Goal: Task Accomplishment & Management: Use online tool/utility

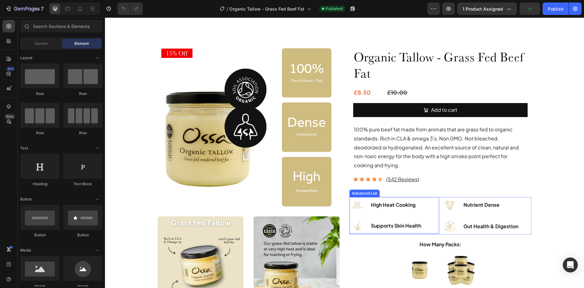
scroll to position [31, 0]
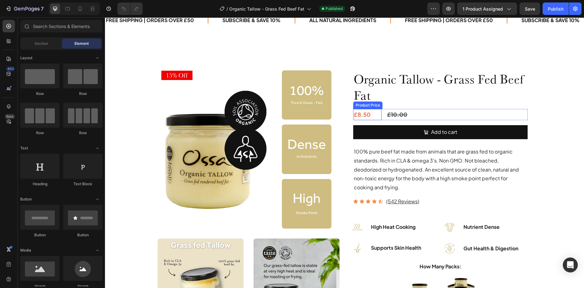
click at [376, 113] on div "£8.50" at bounding box center [367, 114] width 28 height 11
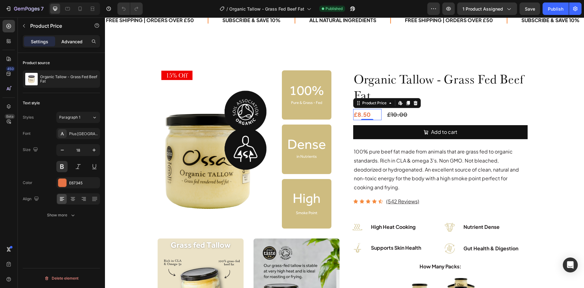
click at [66, 38] on div "Advanced" at bounding box center [71, 41] width 31 height 10
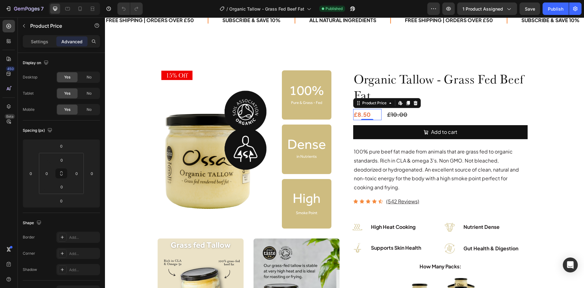
click at [381, 114] on div "£8.50 Product Price Edit content in Shopify 0 Product Price Edit content in Sho…" at bounding box center [440, 114] width 175 height 11
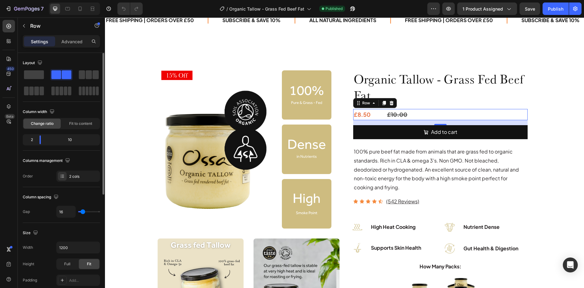
type input "3"
type input "0"
type input "1"
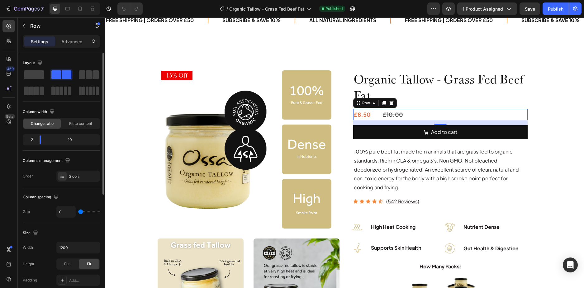
type input "1"
type input "3"
type input "5"
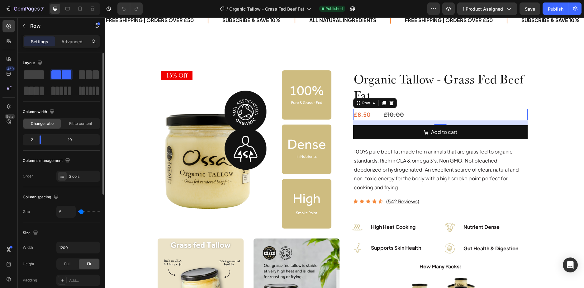
type input "7"
type input "11"
type input "13"
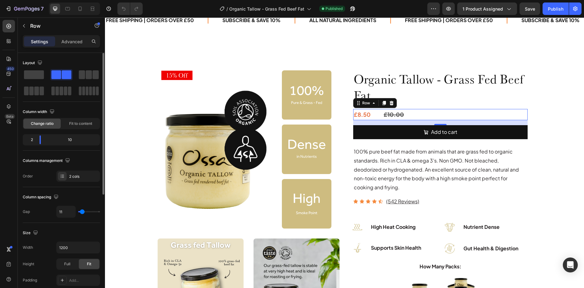
type input "13"
type input "9"
type input "7"
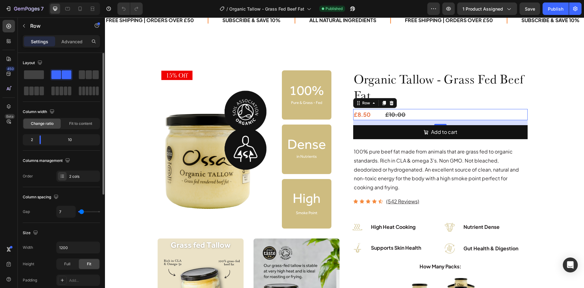
type input "5"
type input "1"
type input "0"
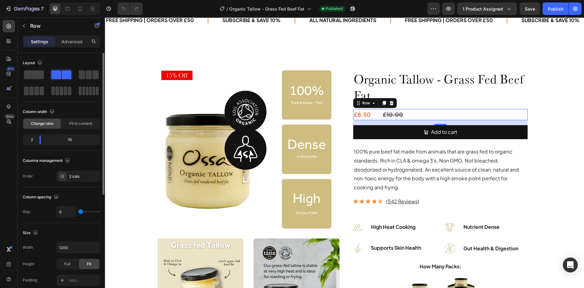
drag, startPoint x: 82, startPoint y: 212, endPoint x: 74, endPoint y: 191, distance: 22.8
type input "0"
click at [78, 211] on input "range" at bounding box center [89, 211] width 22 height 1
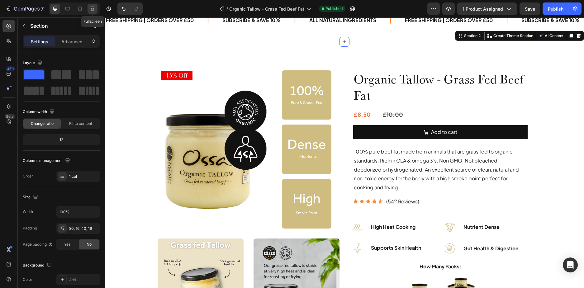
click at [92, 7] on icon at bounding box center [92, 9] width 6 height 6
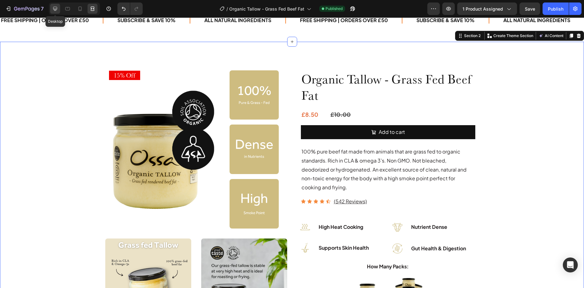
click at [55, 9] on icon at bounding box center [55, 9] width 4 height 4
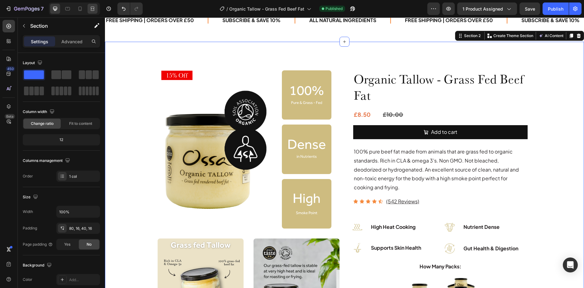
click at [92, 9] on icon at bounding box center [92, 9] width 6 height 6
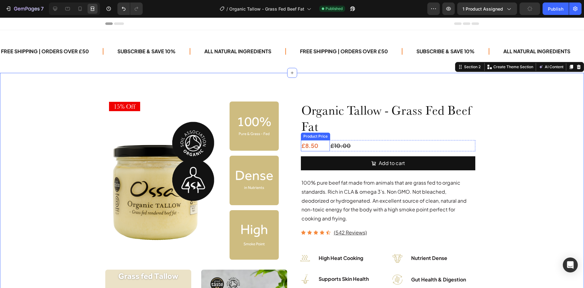
click at [319, 145] on div "£8.50" at bounding box center [315, 145] width 29 height 11
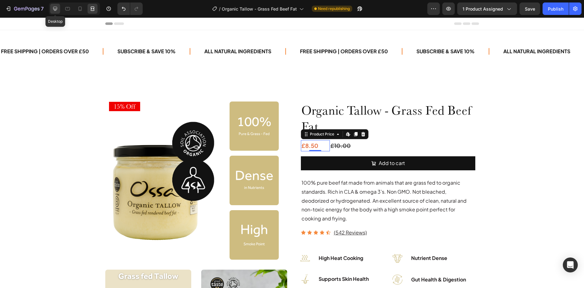
drag, startPoint x: 58, startPoint y: 7, endPoint x: 31, endPoint y: 61, distance: 60.4
click at [58, 7] on icon at bounding box center [55, 9] width 6 height 6
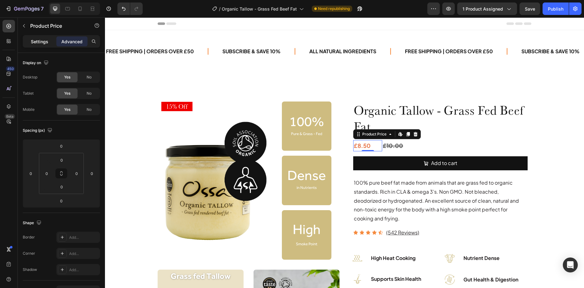
click at [33, 42] on p "Settings" at bounding box center [39, 41] width 17 height 7
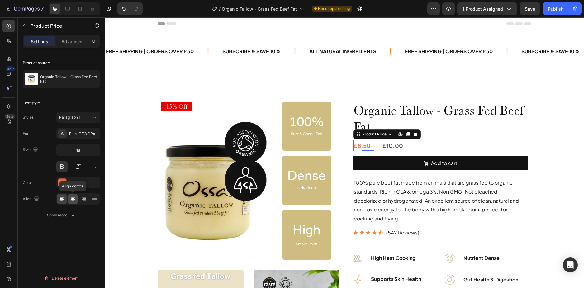
click at [75, 199] on icon at bounding box center [73, 199] width 6 height 6
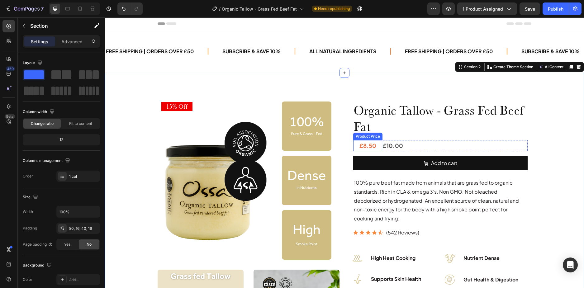
click at [368, 146] on div "£8.50" at bounding box center [367, 145] width 29 height 11
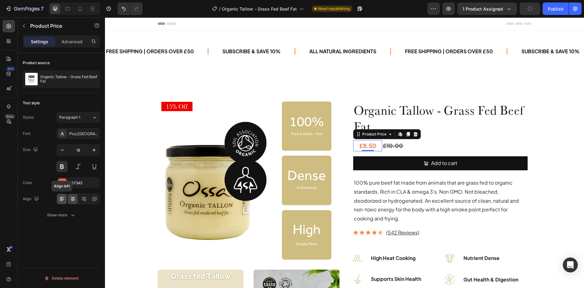
click at [62, 201] on icon at bounding box center [61, 201] width 3 height 1
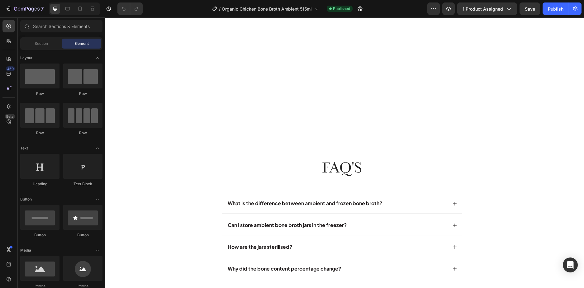
scroll to position [2416, 0]
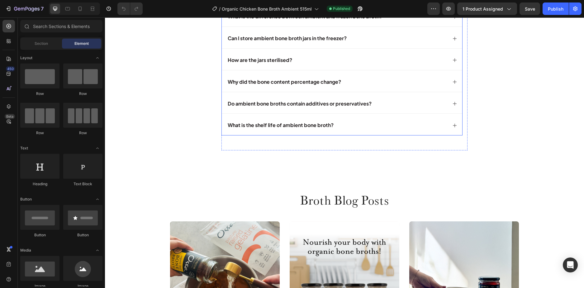
click at [390, 108] on div "Do ambient bone broths contain additives or preservatives?" at bounding box center [337, 103] width 221 height 11
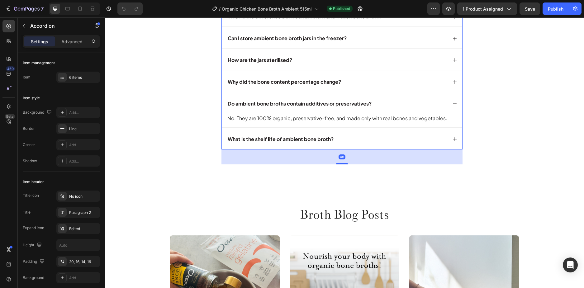
click at [380, 84] on div "Why did the bone content percentage change?" at bounding box center [337, 82] width 221 height 11
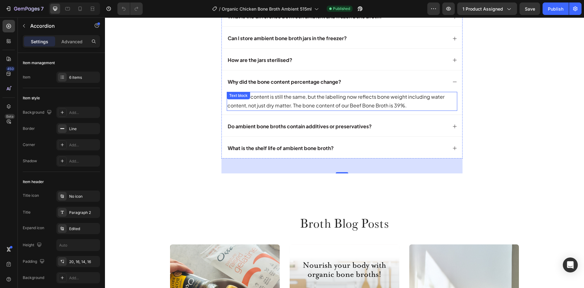
click at [359, 106] on p "The broth content is still the same, but the labelling now reflects bone weight…" at bounding box center [342, 102] width 229 height 18
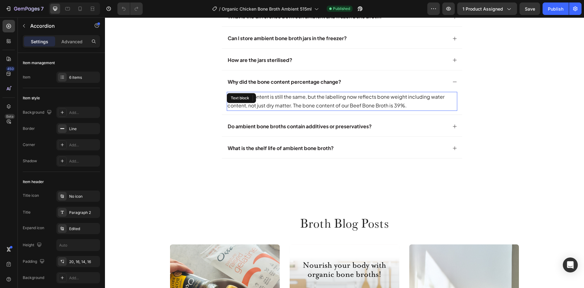
click at [359, 106] on p "The broth content is still the same, but the labelling now reflects bone weight…" at bounding box center [342, 102] width 229 height 18
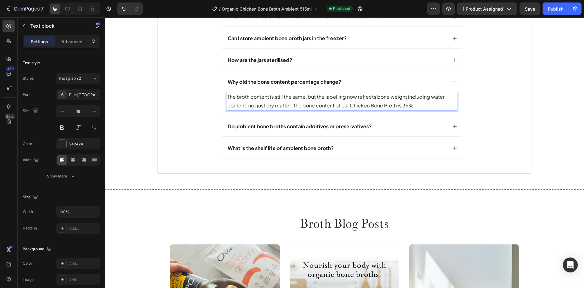
click at [496, 113] on div "fAQ's Heading fAQ's Heading fAQ's Heading What is the difference between ambien…" at bounding box center [345, 73] width 374 height 202
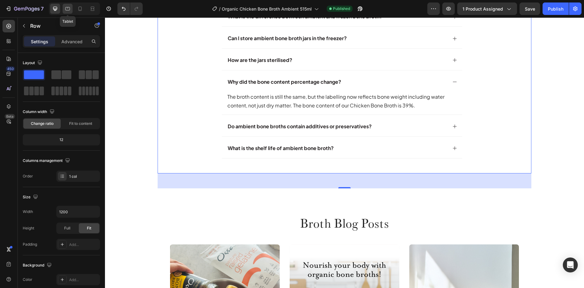
click at [69, 6] on icon at bounding box center [68, 9] width 6 height 6
type input "100%"
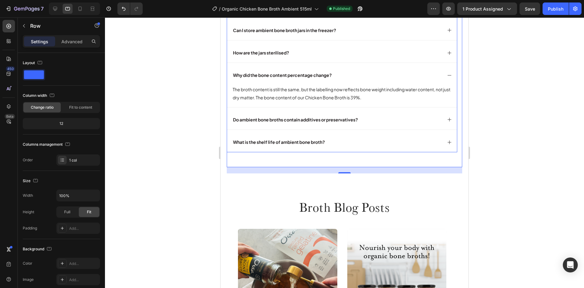
scroll to position [2339, 0]
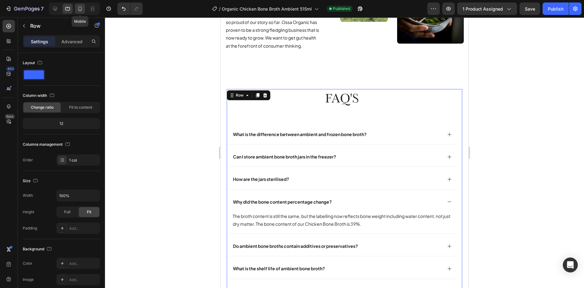
click at [78, 9] on icon at bounding box center [80, 9] width 6 height 6
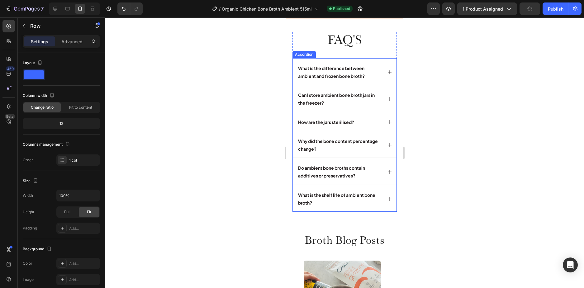
scroll to position [2182, 0]
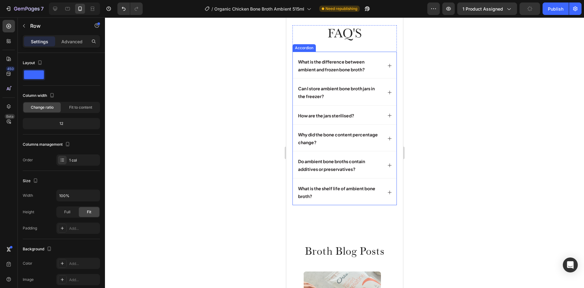
click at [365, 141] on p "Why did the bone content percentage change?" at bounding box center [339, 139] width 83 height 16
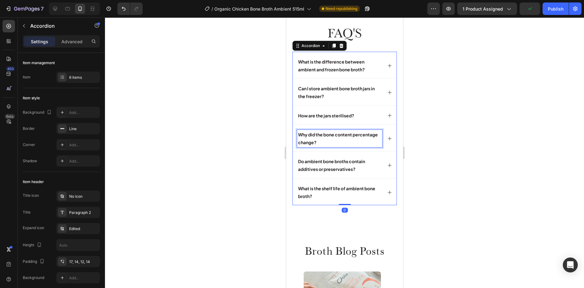
click at [366, 137] on p "Why did the bone content percentage change?" at bounding box center [339, 139] width 83 height 16
click at [387, 139] on icon at bounding box center [389, 138] width 5 height 5
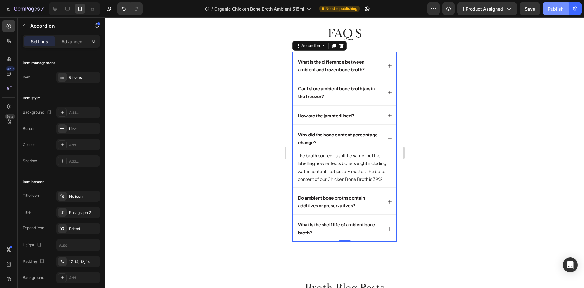
click at [553, 12] on div "Publish" at bounding box center [556, 9] width 16 height 7
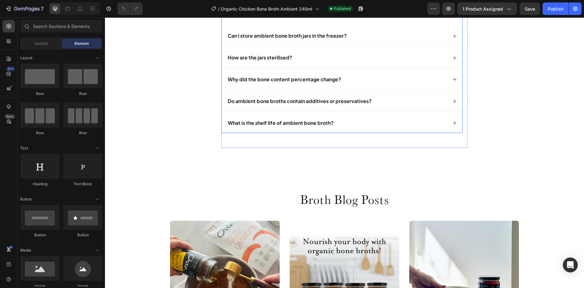
scroll to position [2478, 0]
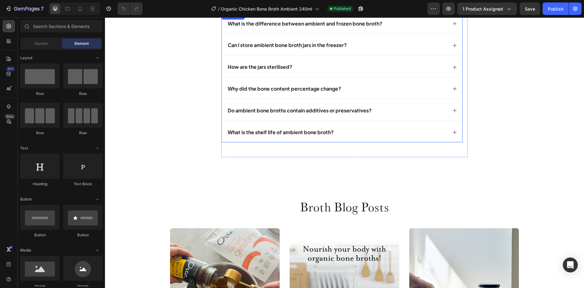
click at [372, 93] on div "Why did the bone content percentage change?" at bounding box center [337, 89] width 221 height 11
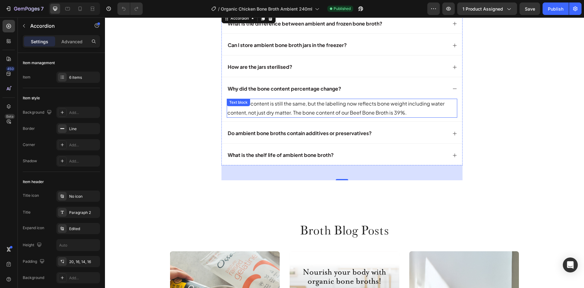
click at [361, 113] on p "The broth content is still the same, but the labelling now reflects bone weight…" at bounding box center [342, 108] width 229 height 18
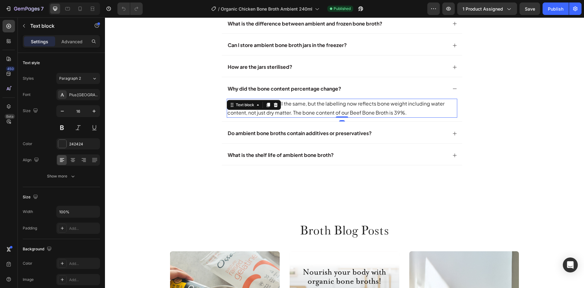
click at [359, 113] on p "The broth content is still the same, but the labelling now reflects bone weight…" at bounding box center [342, 108] width 229 height 18
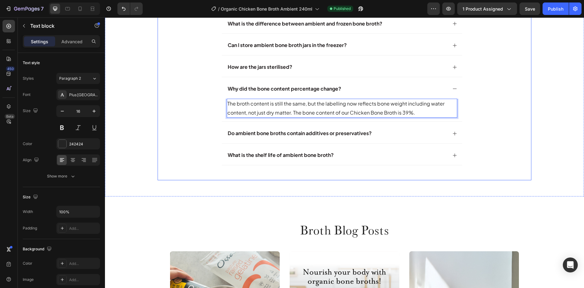
click at [495, 107] on div "fAQ's Heading fAQ's Heading fAQ's Heading What is the difference between ambien…" at bounding box center [345, 80] width 374 height 202
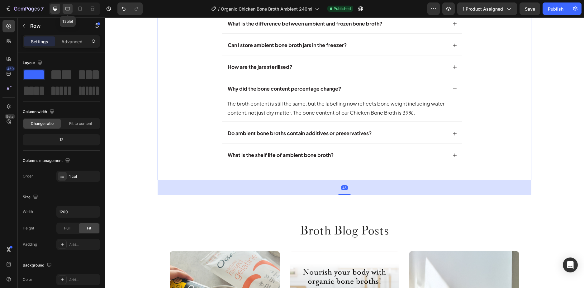
click at [70, 7] on icon at bounding box center [68, 9] width 6 height 6
type input "100%"
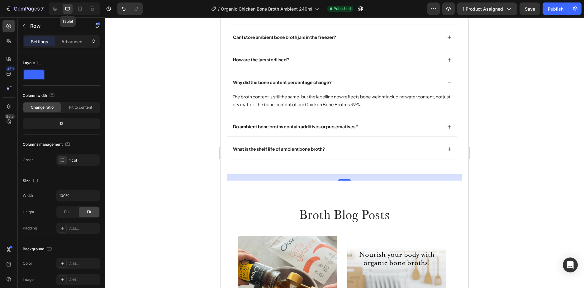
scroll to position [2409, 0]
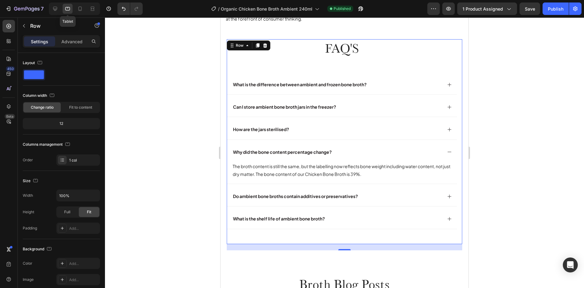
click at [82, 9] on icon at bounding box center [80, 9] width 6 height 6
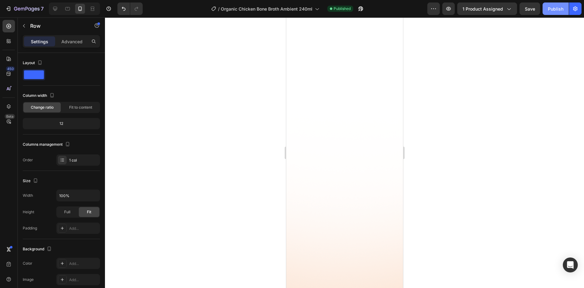
scroll to position [2134, 0]
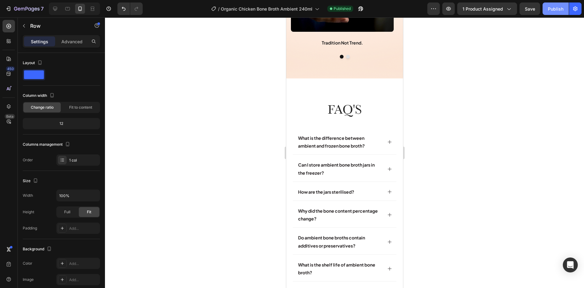
click at [559, 11] on div "Publish" at bounding box center [556, 9] width 16 height 7
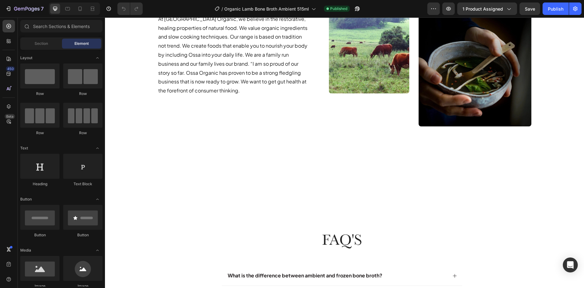
scroll to position [2531, 0]
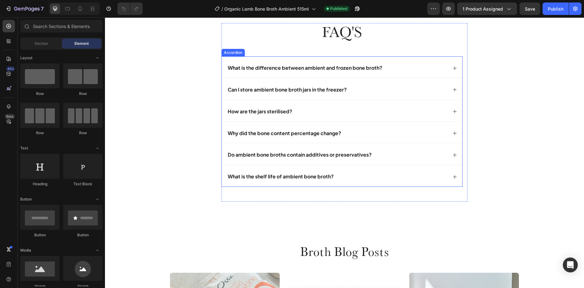
click at [384, 139] on div "Why did the bone content percentage change?" at bounding box center [337, 133] width 221 height 11
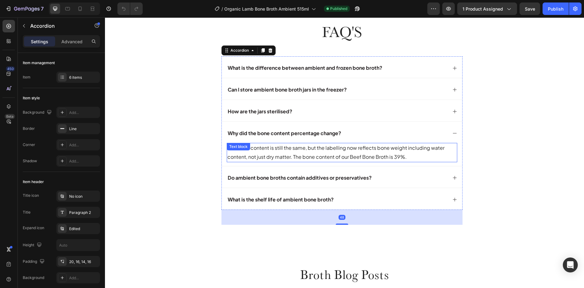
click at [364, 162] on p "The broth content is still the same, but the labelling now reflects bone weight…" at bounding box center [342, 153] width 229 height 18
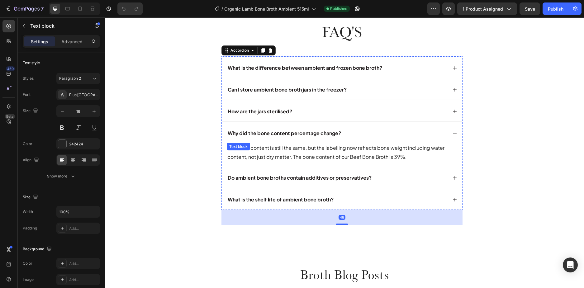
click at [364, 162] on p "The broth content is still the same, but the labelling now reflects bone weight…" at bounding box center [342, 153] width 229 height 18
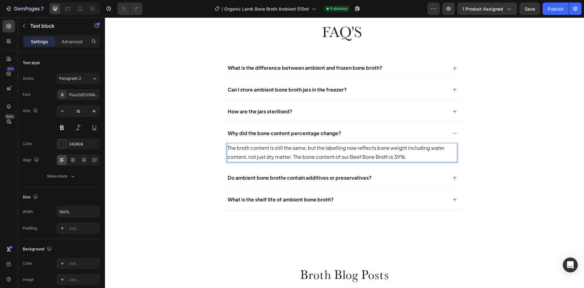
click at [359, 162] on p "The broth content is still the same, but the labelling now reflects bone weight…" at bounding box center [342, 153] width 229 height 18
click at [69, 8] on icon at bounding box center [68, 9] width 6 height 6
type input "14"
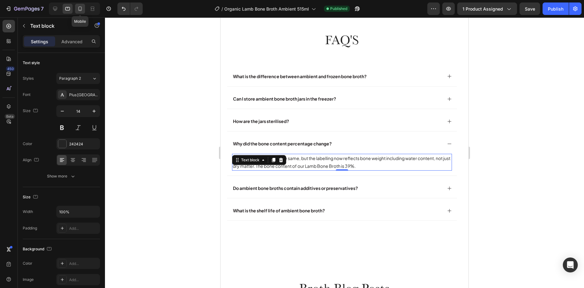
scroll to position [2626, 0]
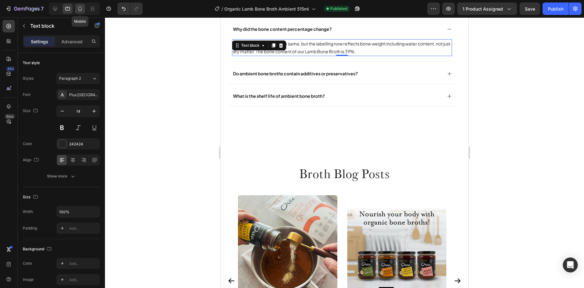
click at [79, 11] on icon at bounding box center [80, 9] width 3 height 4
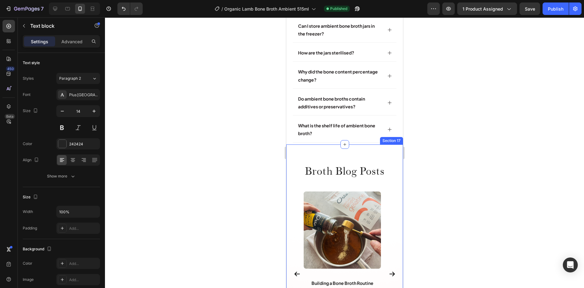
scroll to position [2408, 0]
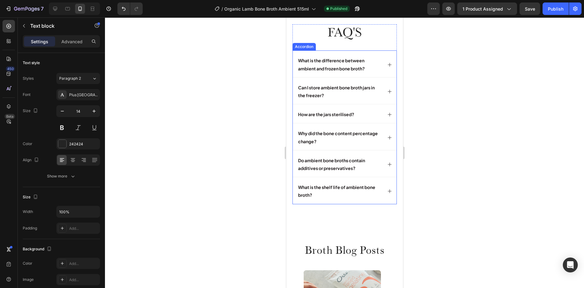
click at [387, 139] on icon at bounding box center [389, 137] width 5 height 5
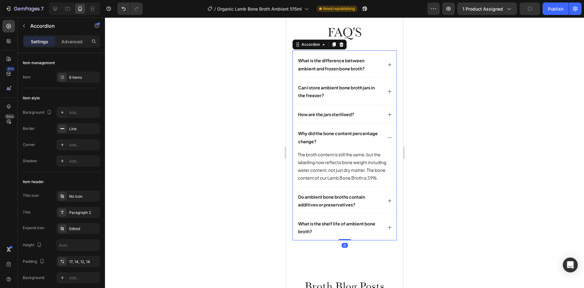
click at [387, 139] on icon at bounding box center [389, 137] width 5 height 5
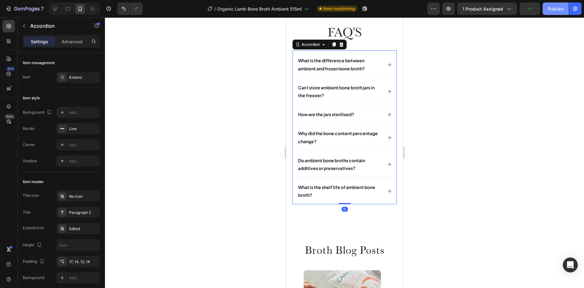
click at [553, 10] on div "Publish" at bounding box center [556, 9] width 16 height 7
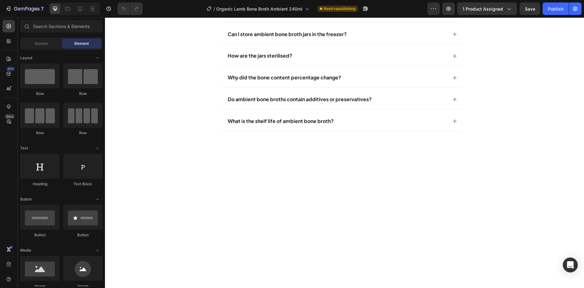
scroll to position [2447, 0]
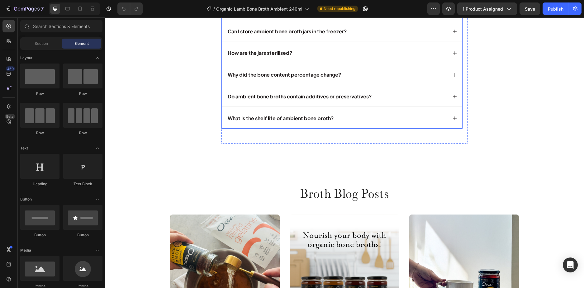
click at [378, 80] on div "Why did the bone content percentage change?" at bounding box center [337, 75] width 221 height 11
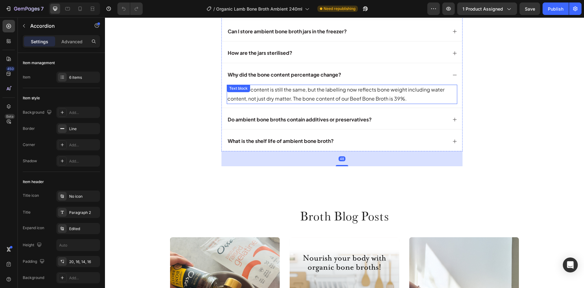
click at [394, 103] on p "The broth content is still the same, but the labelling now reflects bone weight…" at bounding box center [342, 94] width 229 height 18
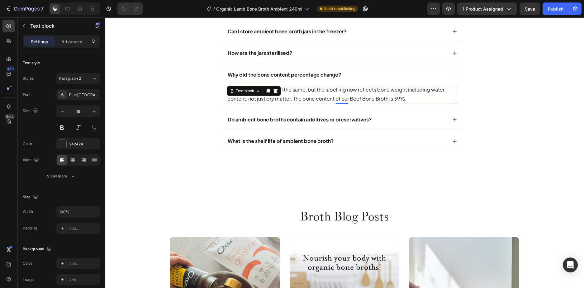
click at [361, 103] on p "The broth content is still the same, but the labelling now reflects bone weight…" at bounding box center [342, 94] width 229 height 18
click at [553, 9] on div "Publish" at bounding box center [556, 9] width 16 height 7
